Goal: Information Seeking & Learning: Learn about a topic

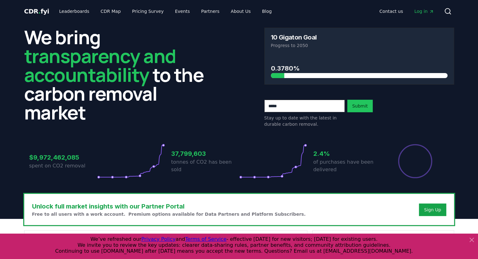
click at [436, 125] on div "Stay up to date with the latest in durable carbon removal. Submit" at bounding box center [359, 114] width 190 height 28
click at [257, 10] on link "Blog" at bounding box center [267, 11] width 20 height 11
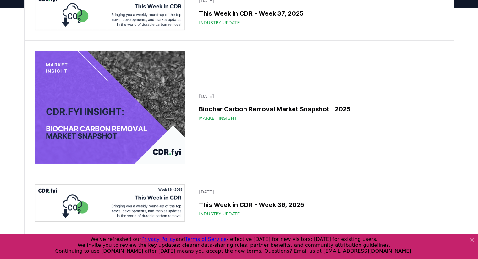
scroll to position [82, 0]
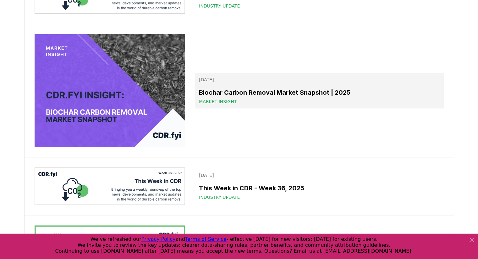
click at [214, 103] on span "Market Insight" at bounding box center [218, 102] width 38 height 6
